Goal: Information Seeking & Learning: Learn about a topic

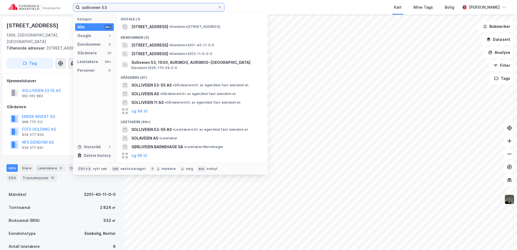
drag, startPoint x: 117, startPoint y: 8, endPoint x: 66, endPoint y: 10, distance: 51.1
click at [66, 10] on div "solliveien 53 Kategori Alle 99+ Google 1 Eiendommer 3 Gårdeiere 97 Leietakere 9…" at bounding box center [258, 7] width 517 height 15
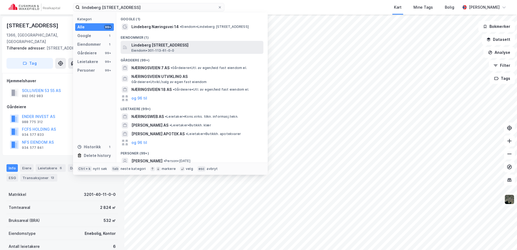
click at [158, 46] on span "Lindeberg [STREET_ADDRESS]" at bounding box center [196, 45] width 130 height 6
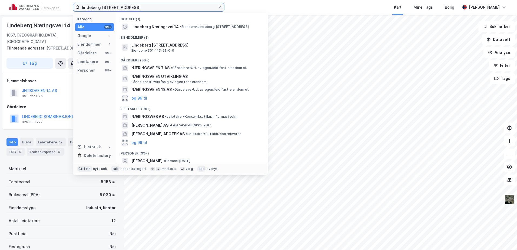
drag, startPoint x: 130, startPoint y: 6, endPoint x: 17, endPoint y: 8, distance: 113.5
click at [17, 8] on div "lindeberg næringsvei 14 Kategori Alle 99+ Google 1 Eiendommer 1 Gårdeiere 99+ L…" at bounding box center [258, 7] width 517 height 15
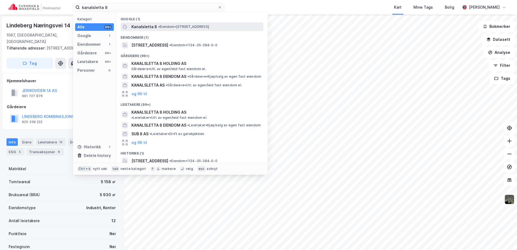
click at [191, 27] on span "• Eiendom • [STREET_ADDRESS]" at bounding box center [183, 27] width 51 height 4
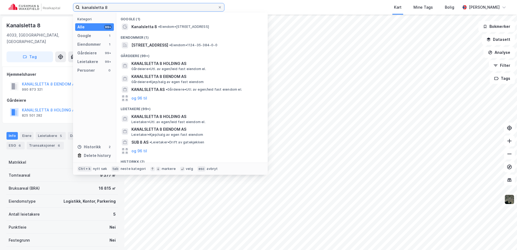
drag, startPoint x: 110, startPoint y: 6, endPoint x: 66, endPoint y: 5, distance: 44.6
click at [66, 5] on div "kanalsletta 8 Kategori Alle 99+ Google 1 Eiendommer 1 Gårdeiere 99+ Leietakere …" at bounding box center [258, 7] width 517 height 15
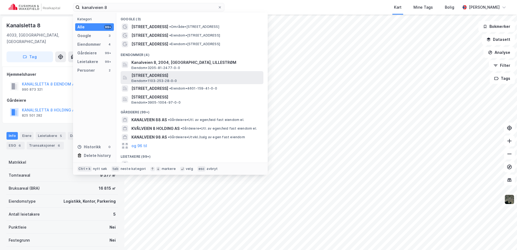
click at [181, 77] on span "[STREET_ADDRESS]" at bounding box center [196, 75] width 130 height 6
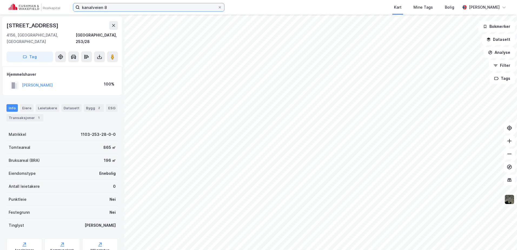
click at [111, 6] on input "kanalveien 8" at bounding box center [149, 7] width 138 height 8
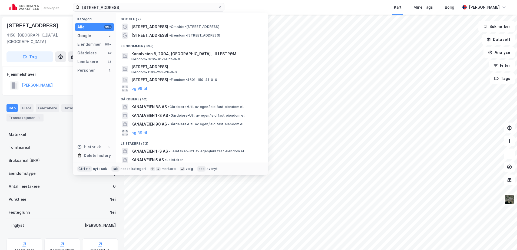
click at [60, 71] on div "Hjemmelshaver [PERSON_NAME] 100%" at bounding box center [62, 81] width 111 height 20
click at [119, 5] on input "[STREET_ADDRESS]" at bounding box center [149, 7] width 138 height 8
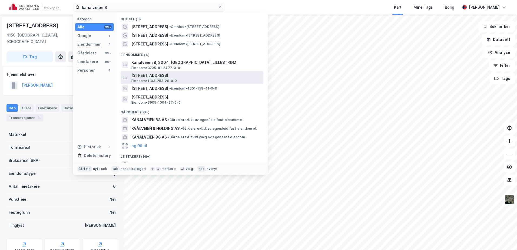
click at [188, 78] on span "[STREET_ADDRESS]" at bounding box center [196, 75] width 130 height 6
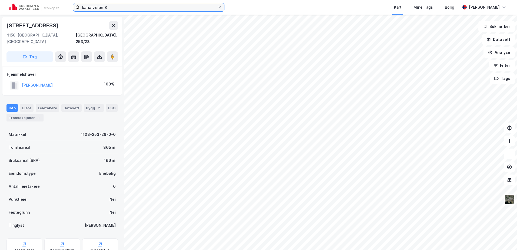
click at [112, 8] on input "kanalveien 8" at bounding box center [149, 7] width 138 height 8
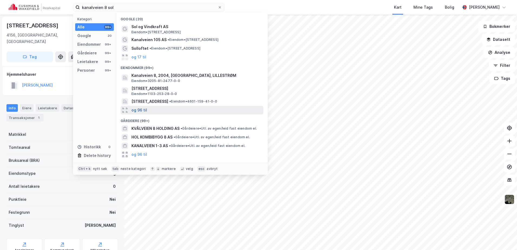
click at [140, 109] on button "og 96 til" at bounding box center [139, 110] width 16 height 6
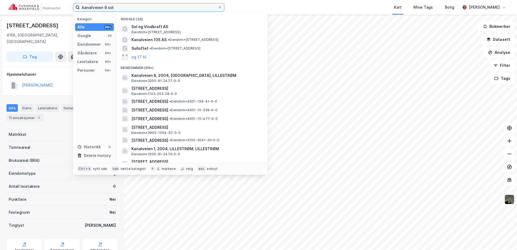
drag, startPoint x: 120, startPoint y: 8, endPoint x: 111, endPoint y: 8, distance: 8.6
click at [111, 8] on input "kanalveien 8 sol" at bounding box center [149, 7] width 138 height 8
click at [128, 6] on input "kanalveien 8 sol" at bounding box center [149, 7] width 138 height 8
drag, startPoint x: 126, startPoint y: 6, endPoint x: 71, endPoint y: 6, distance: 55.7
click at [71, 7] on div "kanalveien 8 sol Kategori Alle 99+ Google 20 Eiendommer 99+ Gårdeiere 99+ Leiet…" at bounding box center [258, 7] width 517 height 15
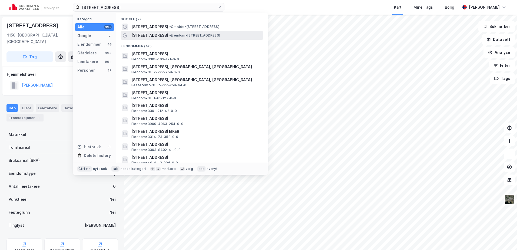
click at [189, 37] on span "• Eiendom • [STREET_ADDRESS]" at bounding box center [194, 35] width 51 height 4
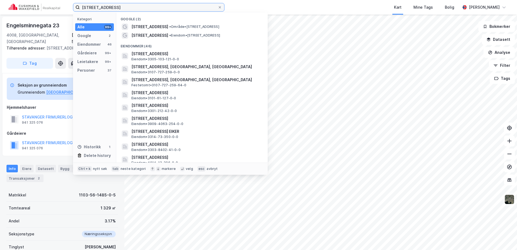
drag, startPoint x: 168, startPoint y: 6, endPoint x: 77, endPoint y: 8, distance: 90.3
click at [77, 11] on label "[STREET_ADDRESS]" at bounding box center [148, 7] width 151 height 9
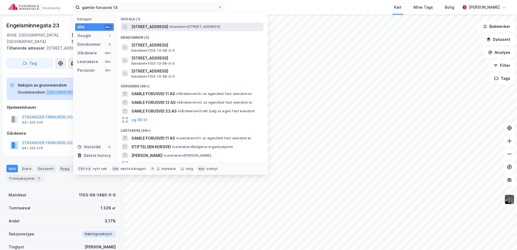
click at [181, 31] on div "[STREET_ADDRESS] • Eiendom • [STREET_ADDRESS]" at bounding box center [192, 26] width 143 height 9
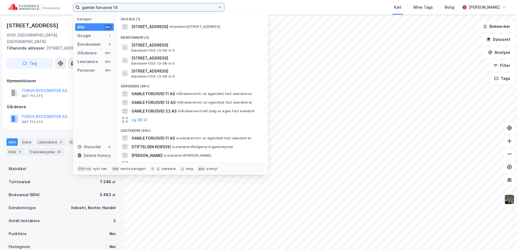
drag, startPoint x: 139, startPoint y: 7, endPoint x: 10, endPoint y: -1, distance: 130.0
click at [10, 0] on html "gamle forusvei 14 Kategori Alle 99+ Google 1 Eiendommer 3 Gårdeiere 99+ Leietak…" at bounding box center [258, 125] width 517 height 250
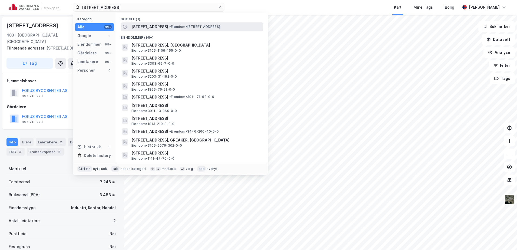
click at [169, 27] on span "•" at bounding box center [170, 27] width 2 height 4
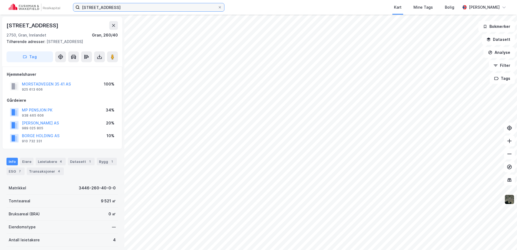
click at [129, 10] on input "[STREET_ADDRESS]" at bounding box center [149, 7] width 138 height 8
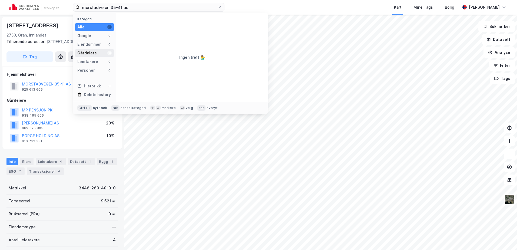
click at [94, 51] on div "Gårdeiere" at bounding box center [86, 53] width 19 height 6
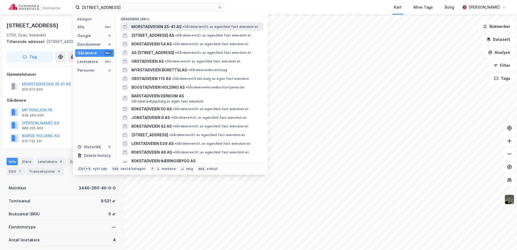
click at [165, 23] on div "MORSTADVEGEN 35-41 AS • Gårdeiere • Utl. av egen/leid fast eiendom el." at bounding box center [192, 26] width 143 height 9
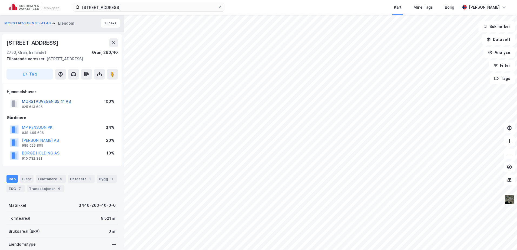
click at [0, 0] on button "MORSTADVEGEN 35 41 AS" at bounding box center [0, 0] width 0 height 0
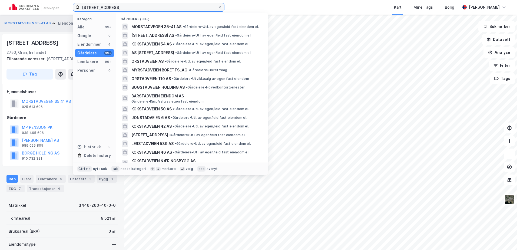
drag, startPoint x: 154, startPoint y: 11, endPoint x: 41, endPoint y: 6, distance: 113.1
click at [41, 6] on div "morstadveien 354 Kategori Alle 99+ Google 0 Eiendommer 6 Gårdeiere 99+ Leietake…" at bounding box center [258, 7] width 517 height 15
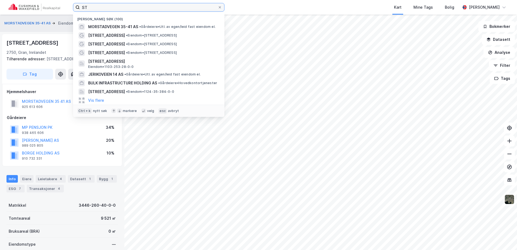
type input "S"
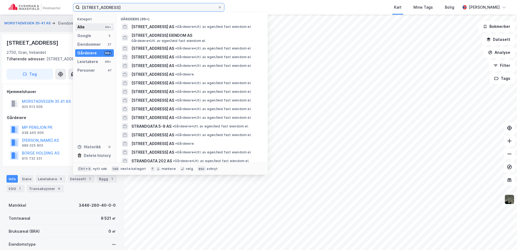
type input "[STREET_ADDRESS]"
click at [94, 27] on div "Alle 99+" at bounding box center [94, 27] width 39 height 8
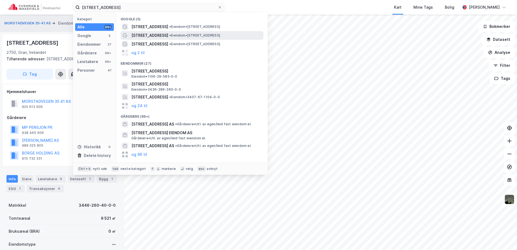
click at [173, 37] on span "• Eiendom • [STREET_ADDRESS]" at bounding box center [194, 35] width 51 height 4
